Goal: Answer question/provide support: Share knowledge or assist other users

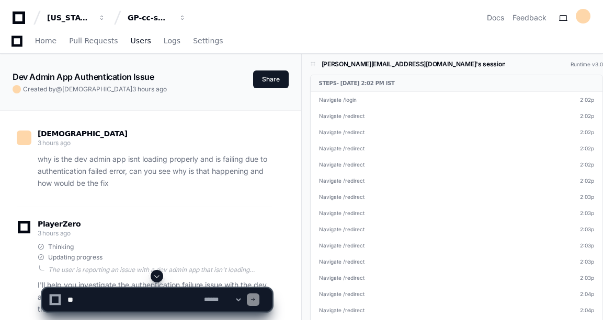
scroll to position [6724, 0]
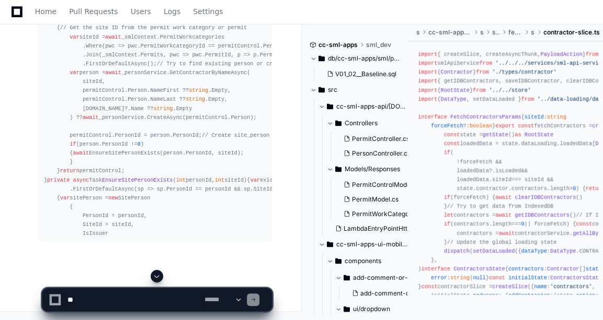
scroll to position [13571, 0]
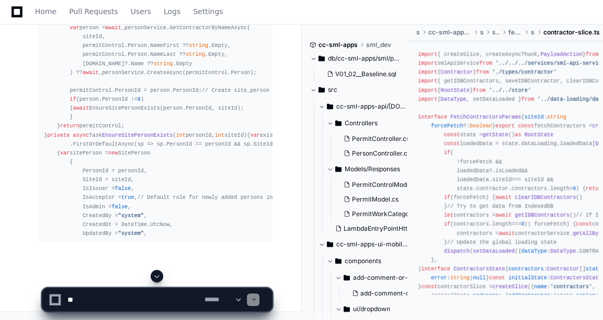
click at [161, 280] on button at bounding box center [156, 276] width 13 height 13
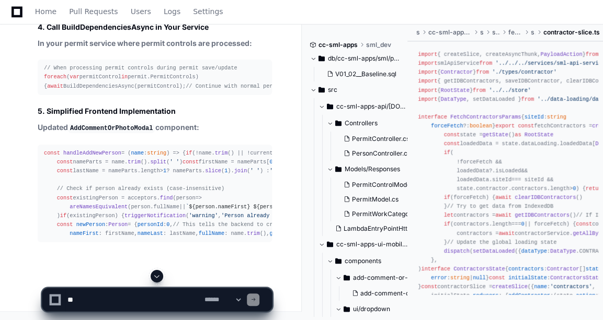
scroll to position [14097, 0]
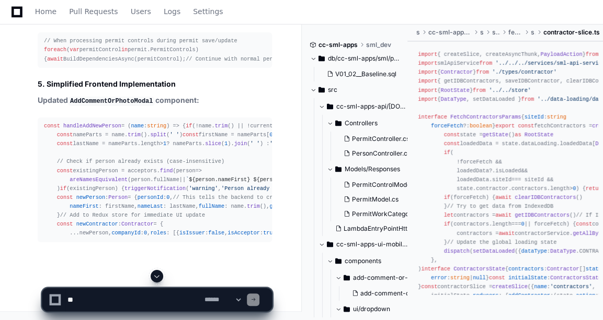
click at [155, 275] on span at bounding box center [157, 276] width 8 height 8
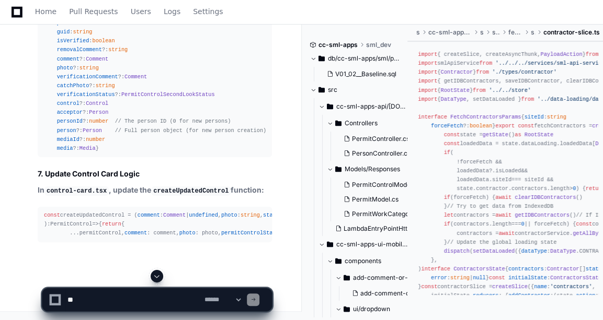
scroll to position [14190, 0]
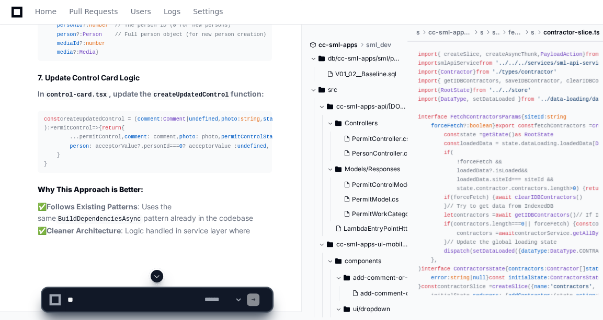
click at [156, 276] on span at bounding box center [157, 276] width 8 height 8
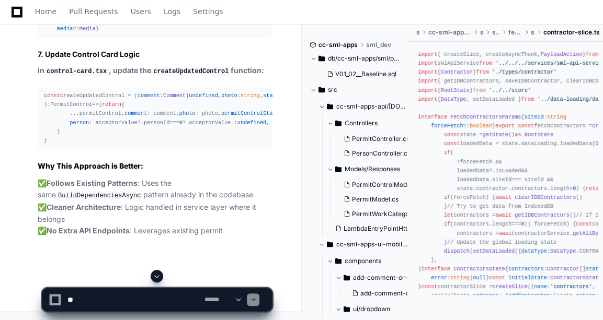
scroll to position [15581, 0]
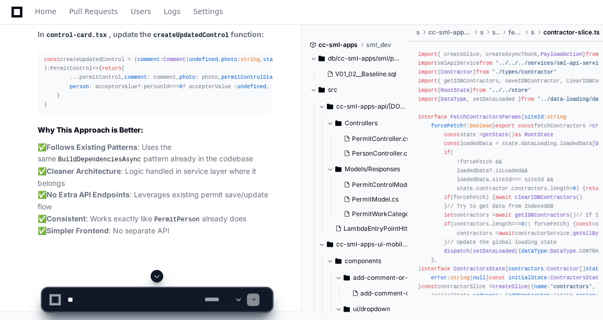
click at [156, 276] on span at bounding box center [157, 276] width 8 height 8
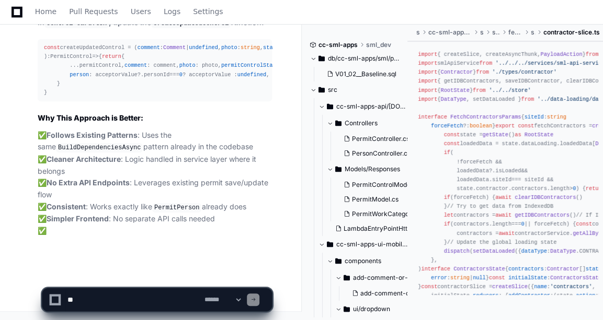
scroll to position [15628, 0]
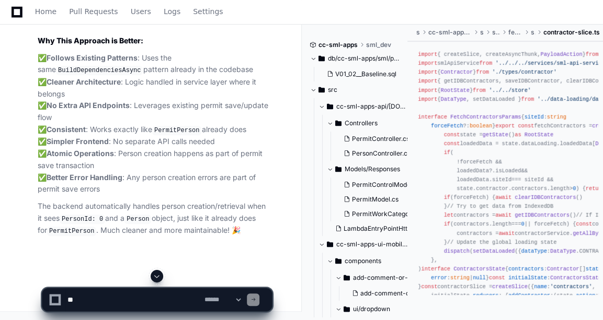
click at [156, 276] on span at bounding box center [157, 276] width 8 height 8
click at [107, 305] on textarea at bounding box center [133, 299] width 136 height 23
paste textarea "**********"
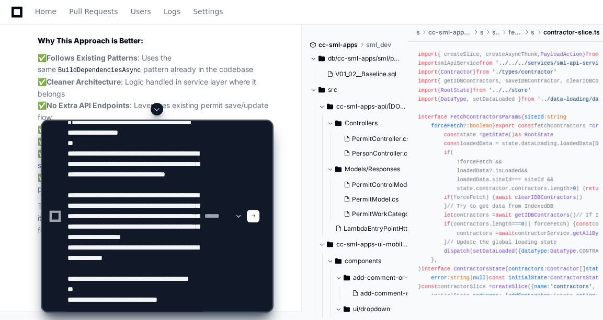
scroll to position [14115, 0]
type textarea "**********"
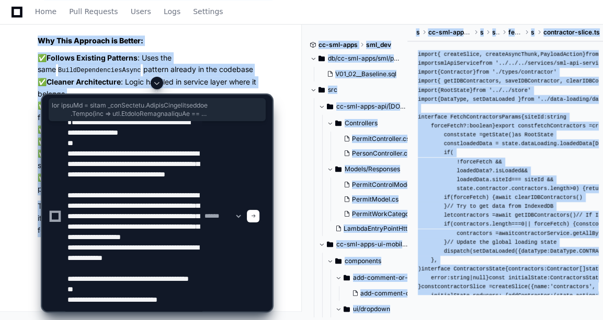
drag, startPoint x: 62, startPoint y: 59, endPoint x: 115, endPoint y: 79, distance: 56.6
click at [115, 79] on div at bounding box center [157, 83] width 230 height 13
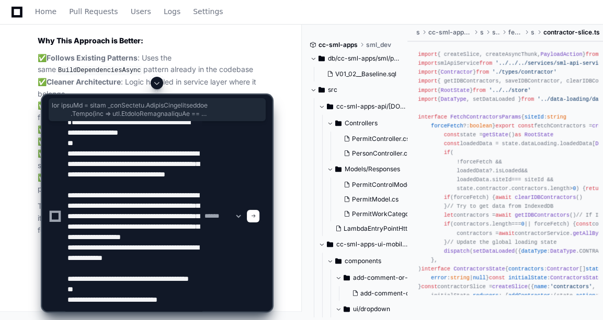
click at [138, 193] on textarea at bounding box center [133, 216] width 136 height 190
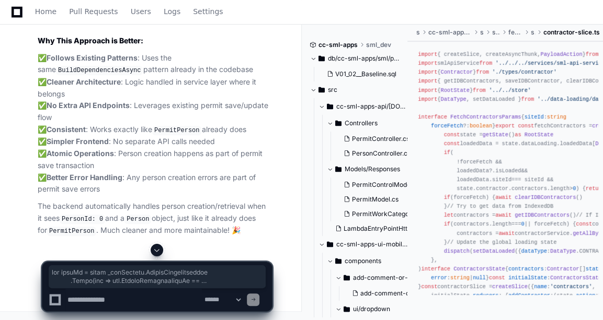
scroll to position [0, 0]
drag, startPoint x: 66, startPoint y: 50, endPoint x: 148, endPoint y: 88, distance: 90.5
copy div "// Get the site ID from the permit work category or permit var siteId = await _…"
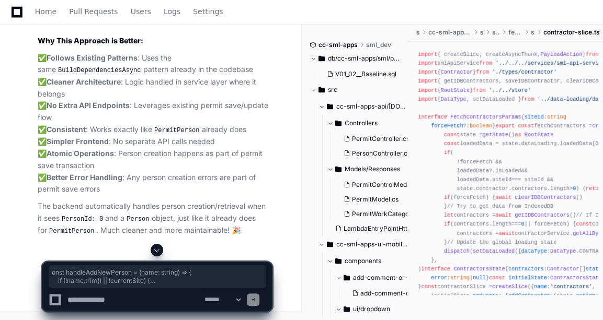
drag, startPoint x: 45, startPoint y: 64, endPoint x: 65, endPoint y: 198, distance: 135.2
drag, startPoint x: 65, startPoint y: 198, endPoint x: 58, endPoint y: 95, distance: 103.7
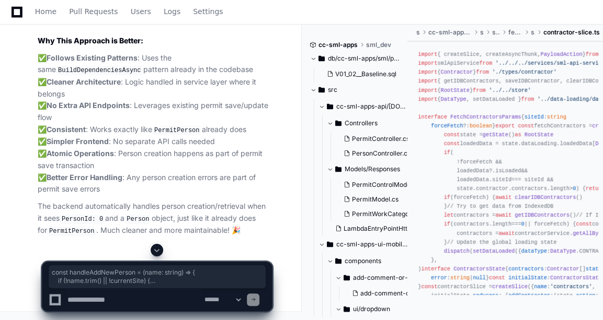
drag, startPoint x: 44, startPoint y: 61, endPoint x: 85, endPoint y: 219, distance: 163.6
copy div "const handleAddNewPerson = ( name : string ) => { if (!name. trim () || !curren…"
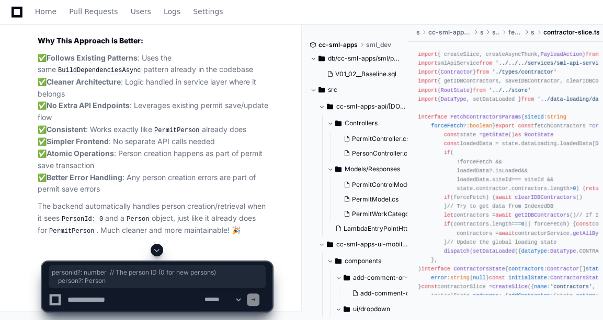
drag, startPoint x: 56, startPoint y: 179, endPoint x: 100, endPoint y: 186, distance: 45.0
copy div "personId ?: number // The person ID (0 for new persons) person ?: Person"
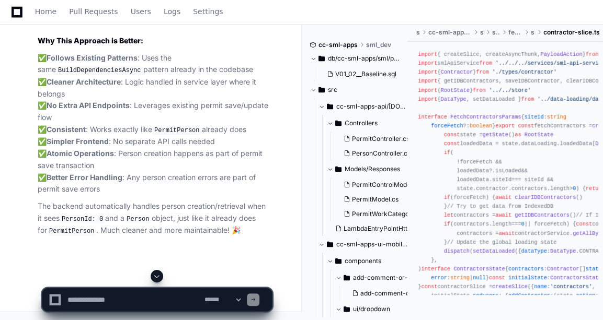
click at [109, 289] on textarea at bounding box center [133, 299] width 136 height 23
paste textarea "**********"
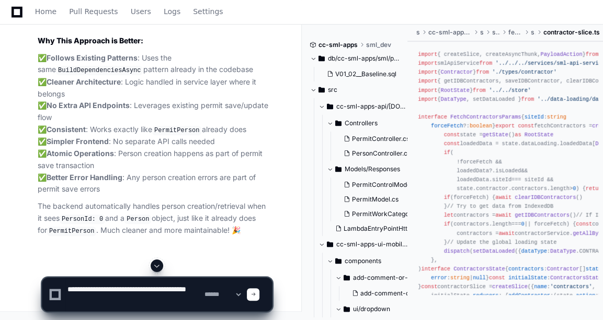
scroll to position [3, 0]
click at [67, 288] on textarea at bounding box center [133, 294] width 136 height 33
click at [181, 279] on textarea at bounding box center [133, 294] width 136 height 33
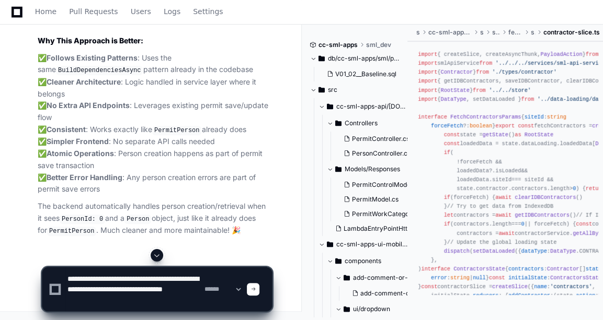
type textarea "**********"
click at [165, 300] on textarea at bounding box center [133, 290] width 136 height 44
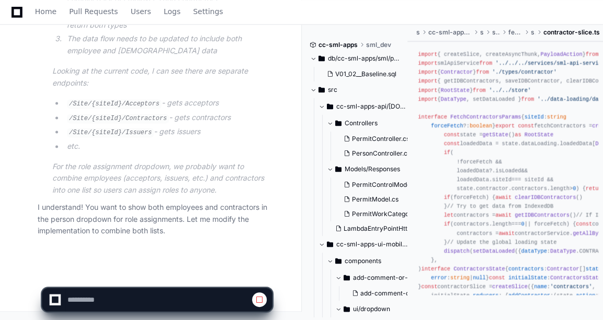
scroll to position [16236, 0]
click at [258, 297] on span at bounding box center [259, 300] width 8 height 8
click at [102, 303] on textarea at bounding box center [133, 299] width 136 height 23
paste textarea "**********"
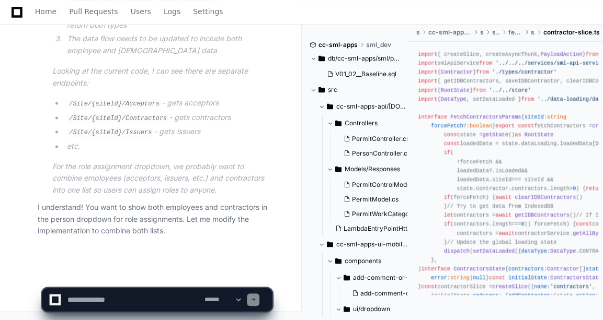
type textarea "**********"
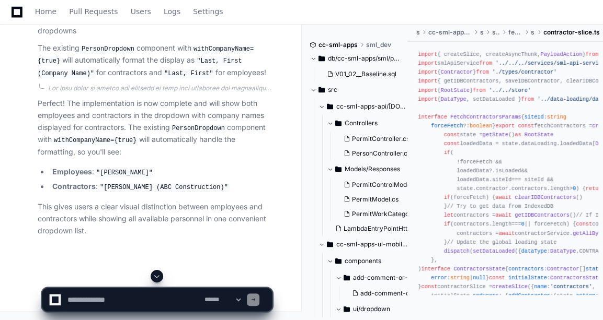
scroll to position [18354, 0]
click at [95, 298] on textarea at bounding box center [133, 299] width 136 height 23
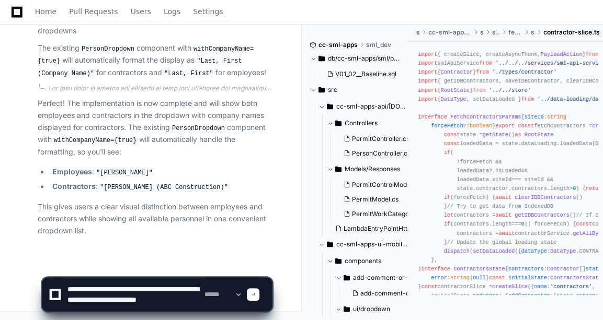
scroll to position [3, 0]
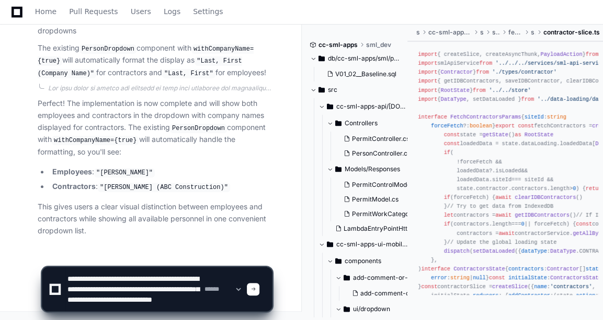
type textarea "**********"
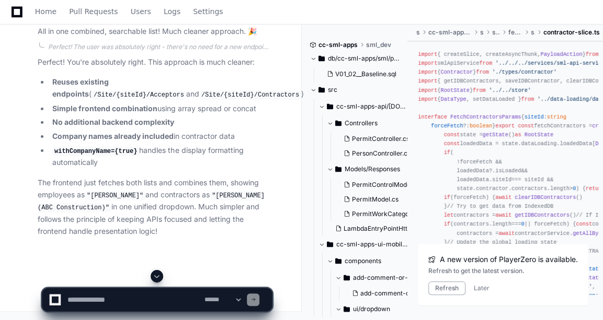
scroll to position [19697, 0]
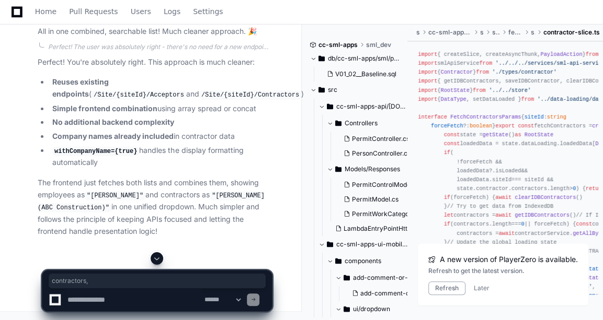
drag, startPoint x: 54, startPoint y: 132, endPoint x: 90, endPoint y: 133, distance: 36.6
copy span "contractors,"
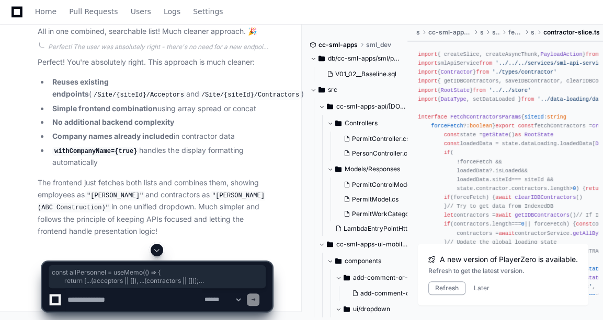
drag, startPoint x: 53, startPoint y: 118, endPoint x: 155, endPoint y: 131, distance: 102.2
copy div "const allPersonnel = useMemo ( () => { return [...(acceptors || []), ...(contra…"
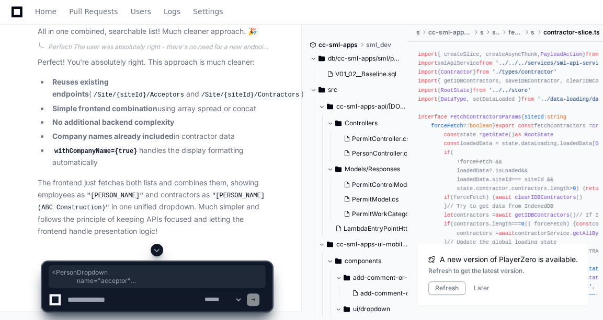
drag, startPoint x: 79, startPoint y: 102, endPoint x: 97, endPoint y: 234, distance: 133.0
copy span "< PersonDropdown name = "acceptor" options = {allPersonnel} // Combined list va…"
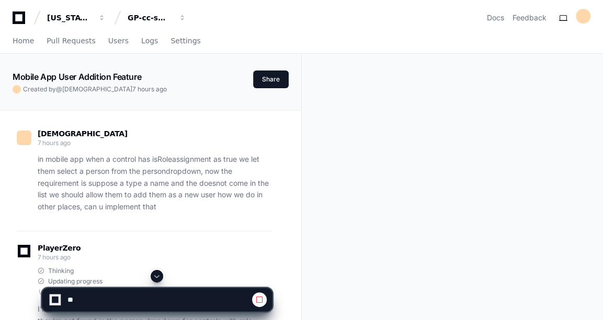
click at [157, 280] on span at bounding box center [157, 276] width 8 height 8
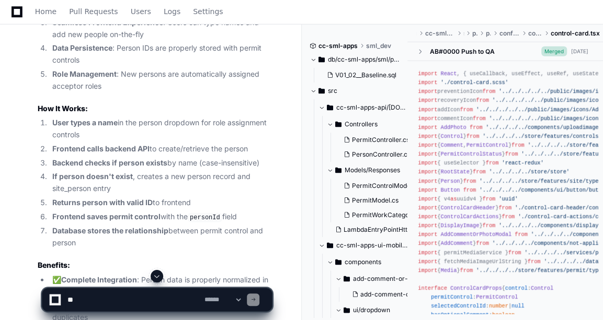
scroll to position [8718, 0]
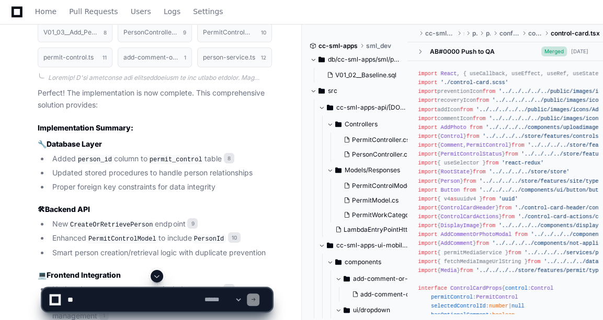
click at [156, 281] on button at bounding box center [156, 276] width 13 height 13
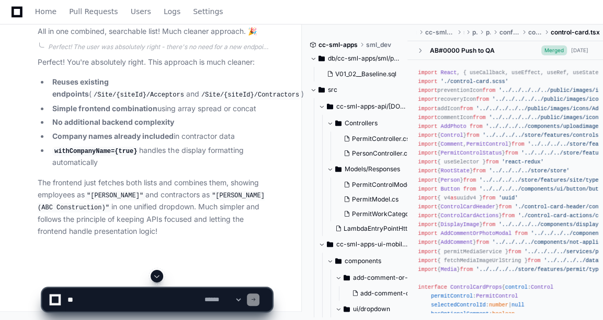
scroll to position [17387, 0]
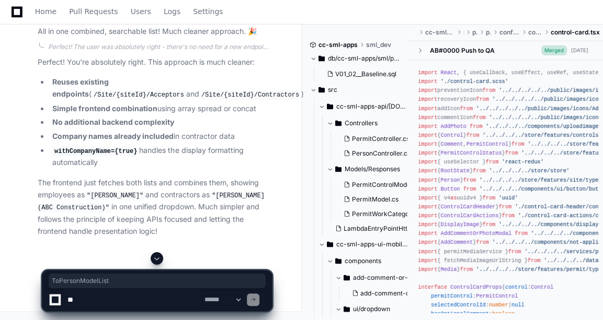
copy span "ToPersonModelList"
copy div "createUpdatedControl"
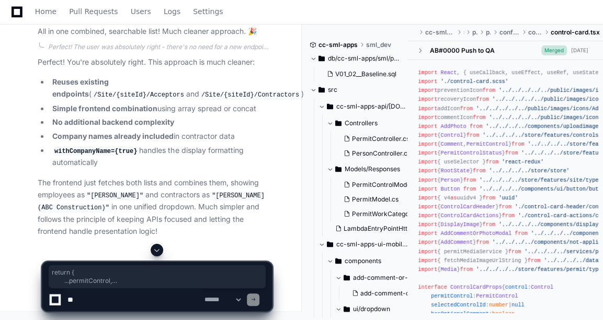
drag, startPoint x: 54, startPoint y: 141, endPoint x: 63, endPoint y: 217, distance: 77.3
copy div "return { ...permitControl, comment : comment, photo : photo, permitControlStatu…"
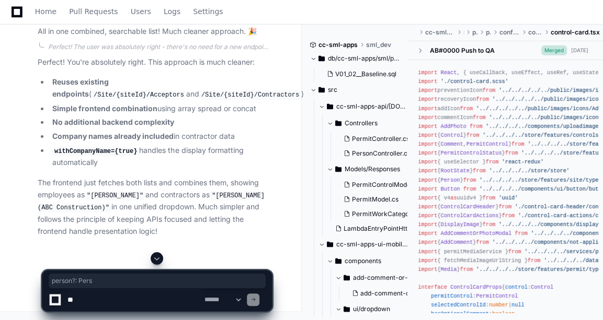
drag, startPoint x: 55, startPoint y: 191, endPoint x: 94, endPoint y: 192, distance: 39.2
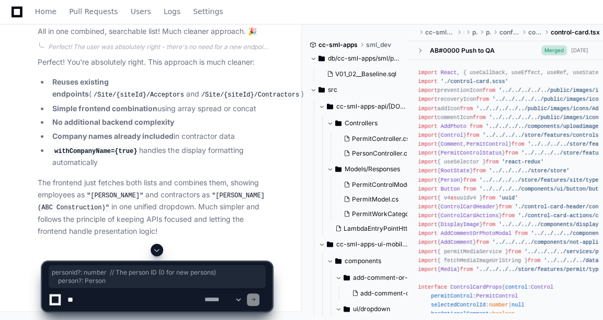
drag, startPoint x: 94, startPoint y: 192, endPoint x: 99, endPoint y: 188, distance: 6.7
copy div "personId ?: number // The person ID (0 for new persons) person ?: Person"
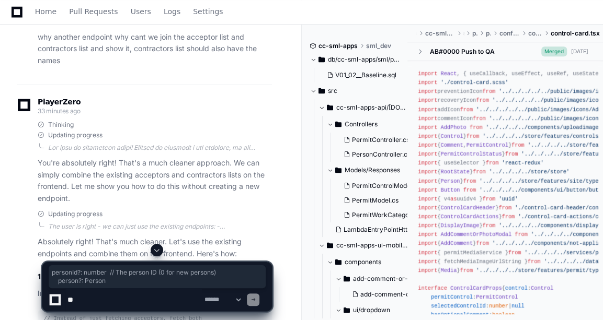
scroll to position [13719, 0]
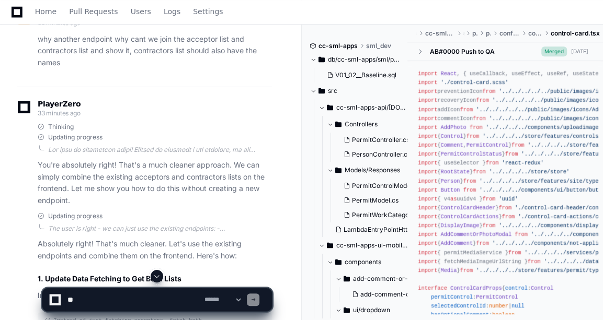
click at [42, 286] on app-app-chat-input "**********" at bounding box center [157, 291] width 230 height 42
click at [89, 298] on textarea at bounding box center [133, 299] width 136 height 23
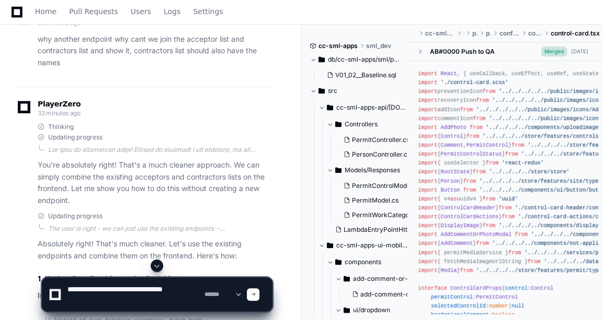
paste textarea "**********"
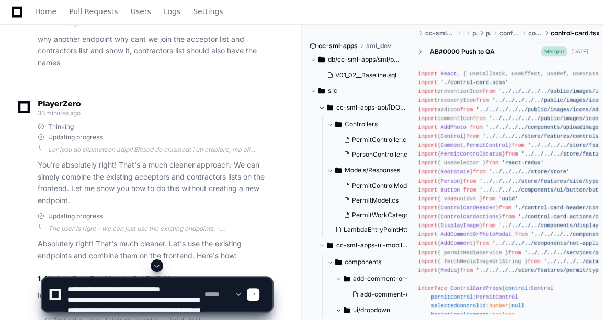
scroll to position [233, 0]
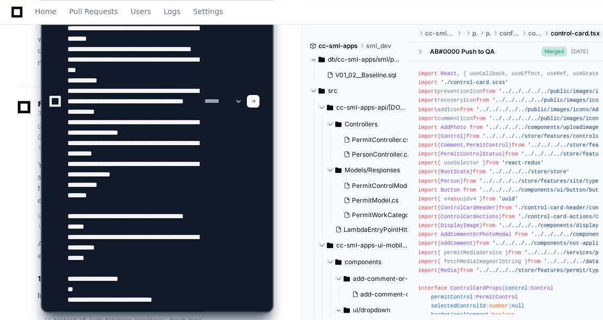
type textarea "**********"
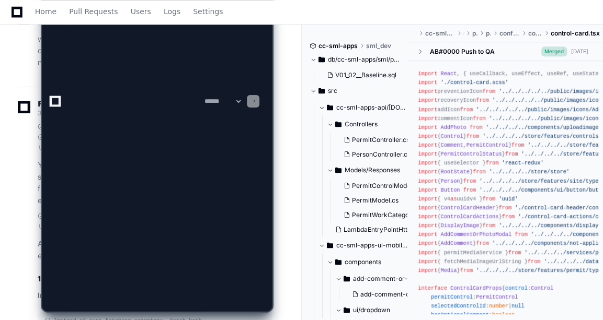
scroll to position [0, 0]
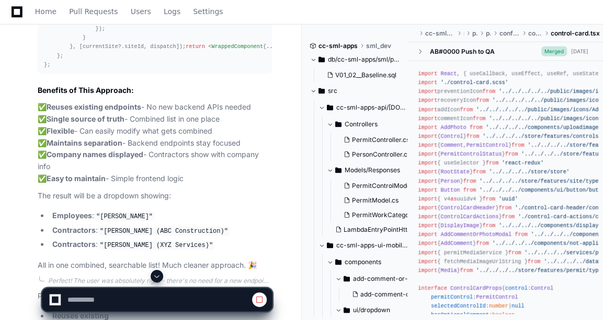
click at [153, 276] on span at bounding box center [157, 276] width 8 height 8
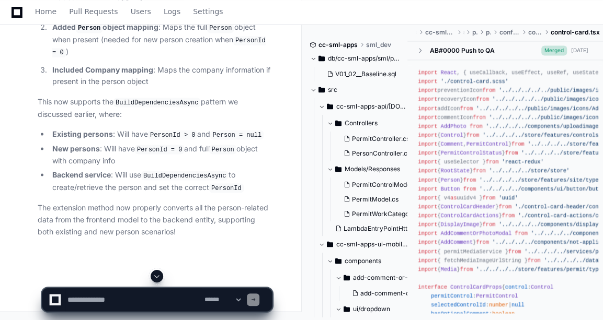
scroll to position [21991, 0]
click at [111, 295] on textarea at bounding box center [133, 299] width 136 height 23
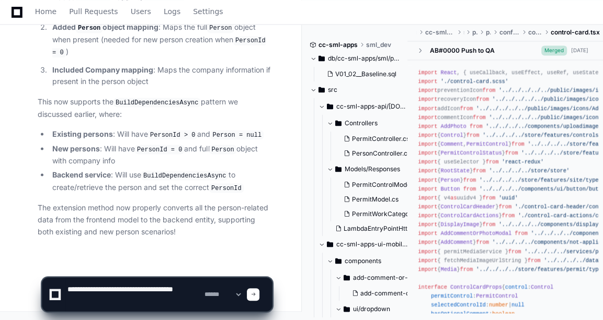
drag, startPoint x: 67, startPoint y: 299, endPoint x: 126, endPoint y: 298, distance: 59.1
click at [126, 298] on textarea at bounding box center [133, 294] width 136 height 33
paste textarea "**********"
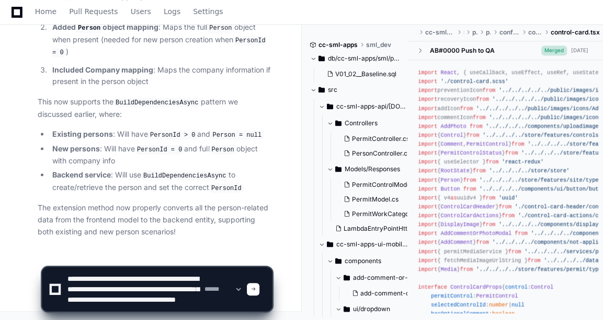
scroll to position [14, 0]
type textarea "**********"
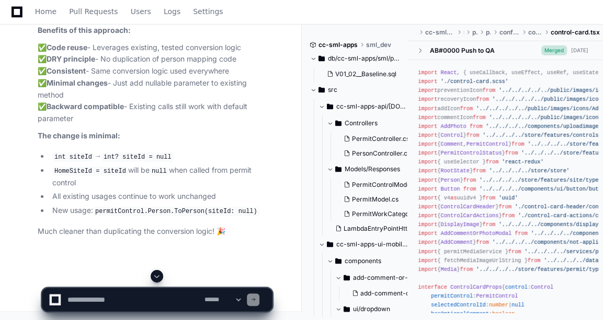
scroll to position [22567, 0]
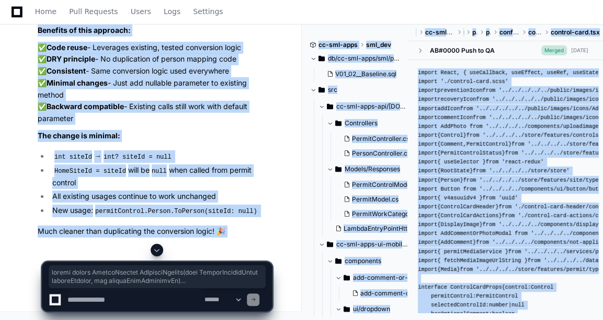
drag, startPoint x: 43, startPoint y: 117, endPoint x: 107, endPoint y: 250, distance: 147.5
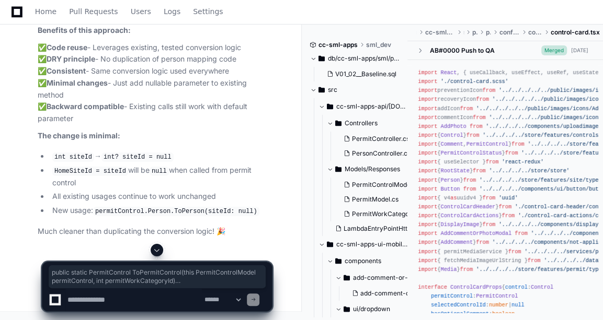
drag, startPoint x: 41, startPoint y: 62, endPoint x: 82, endPoint y: 229, distance: 171.6
copy div "public static PermitControl ToPermitControl ( this PermitControlModel permitCon…"
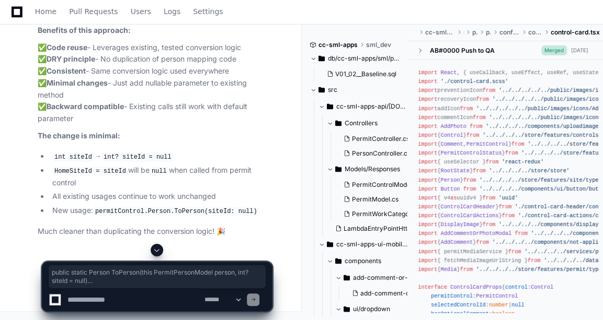
drag, startPoint x: 52, startPoint y: 207, endPoint x: 43, endPoint y: 31, distance: 176.3
copy div "public static Person ToPerson ( this PermitPersonModel person, int ? siteId = n…"
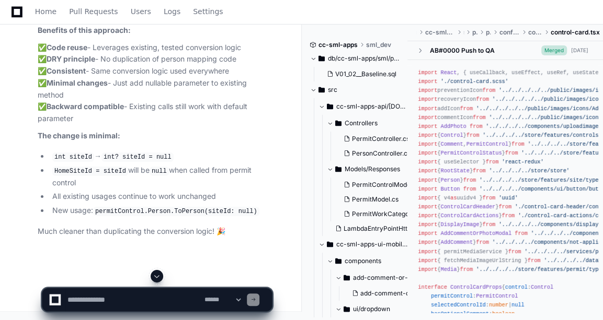
scroll to position [22814, 0]
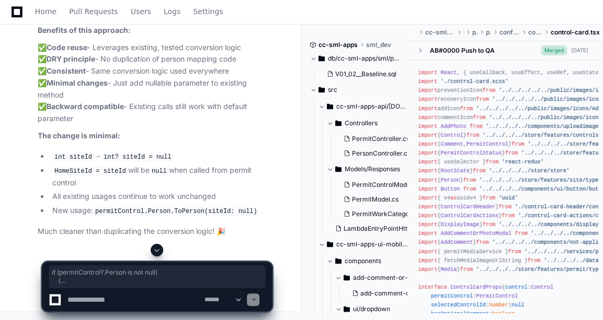
drag, startPoint x: 55, startPoint y: 167, endPoint x: 63, endPoint y: 188, distance: 21.8
copy div "if (permitControl?.Person is not null ) { entity.Person = permitControl.Person.…"
